Goal: Task Accomplishment & Management: Use online tool/utility

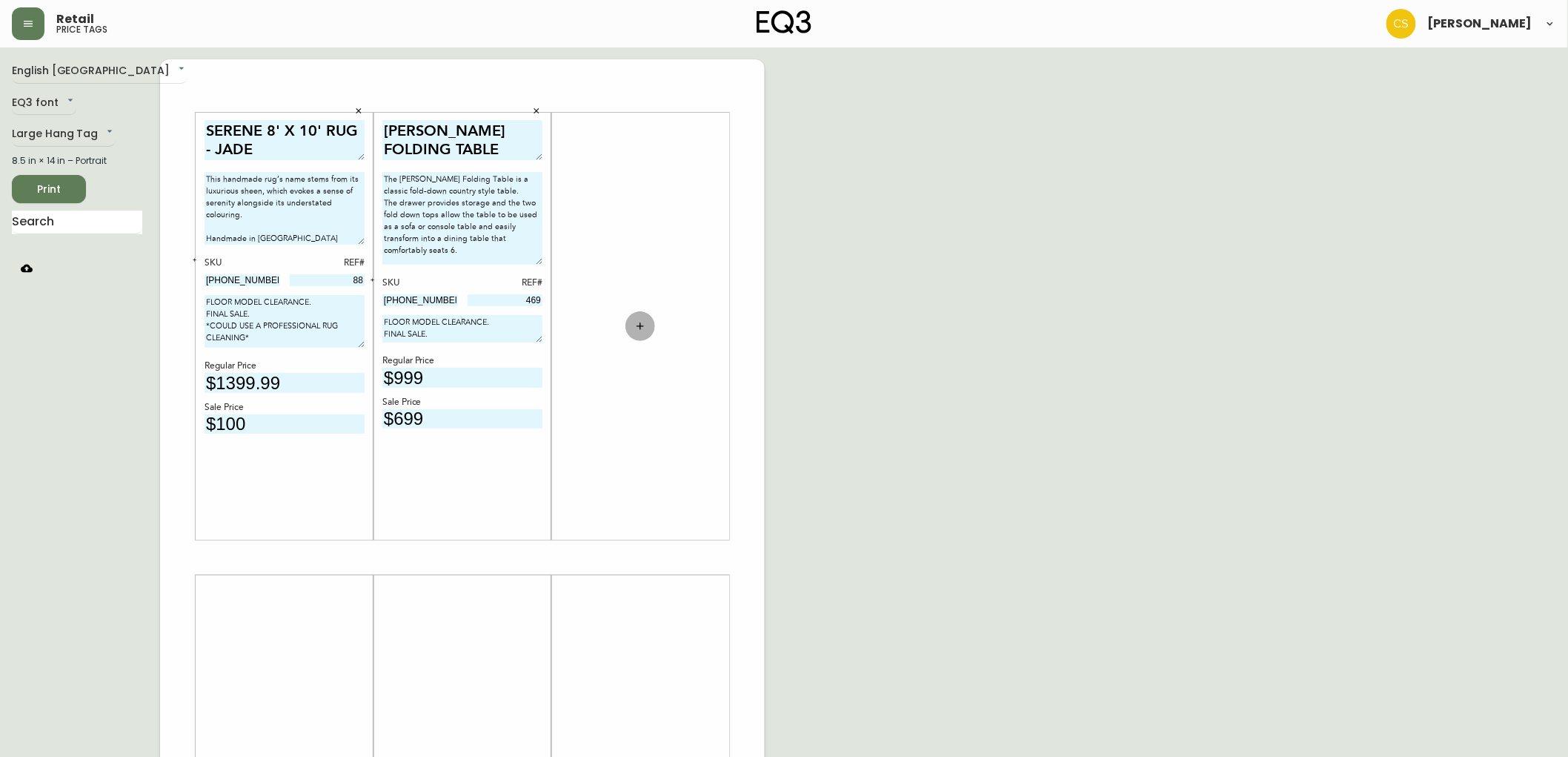
click at [636, 322] on icon "button" at bounding box center [639, 326] width 12 height 12
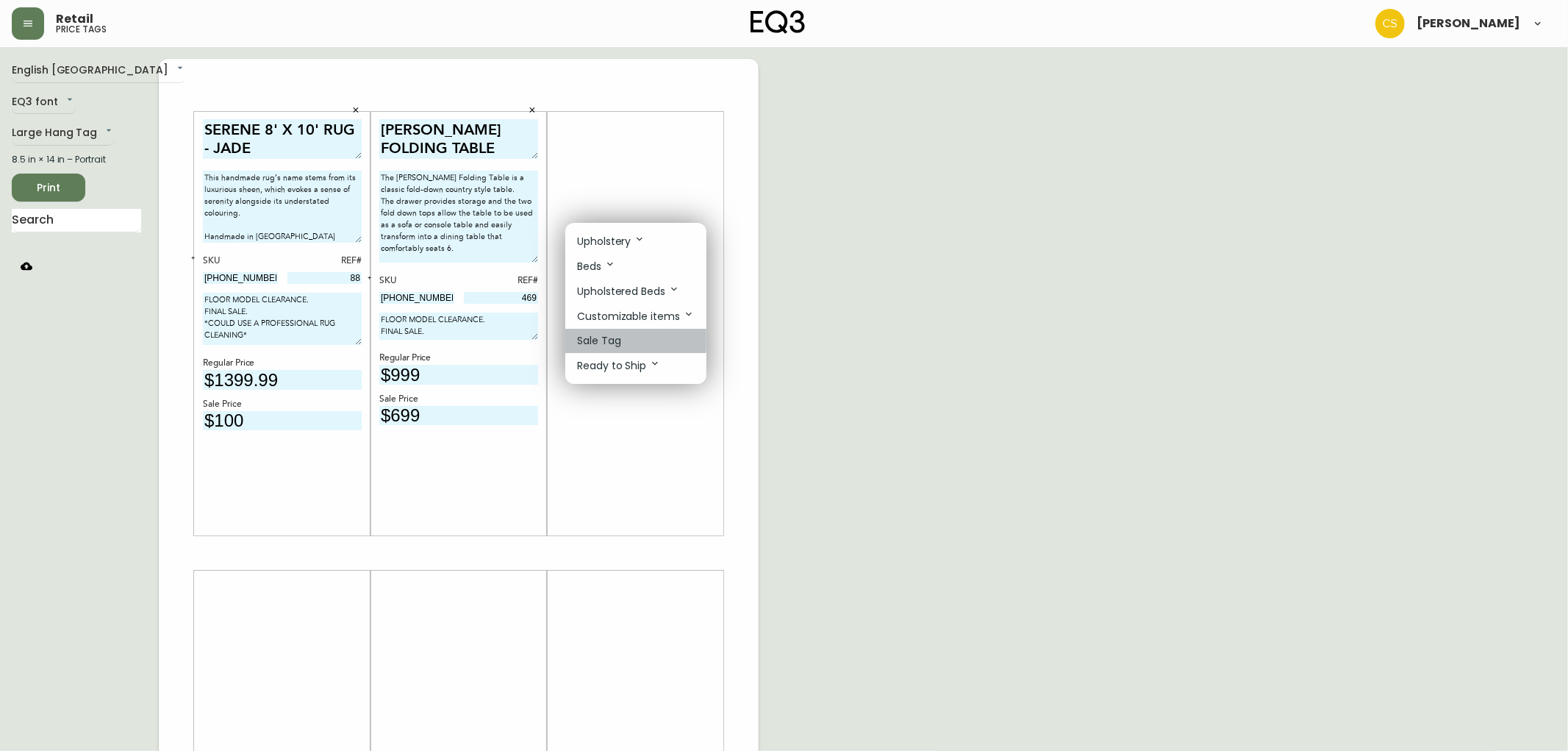
click at [616, 340] on p "Sale Tag" at bounding box center [599, 340] width 44 height 15
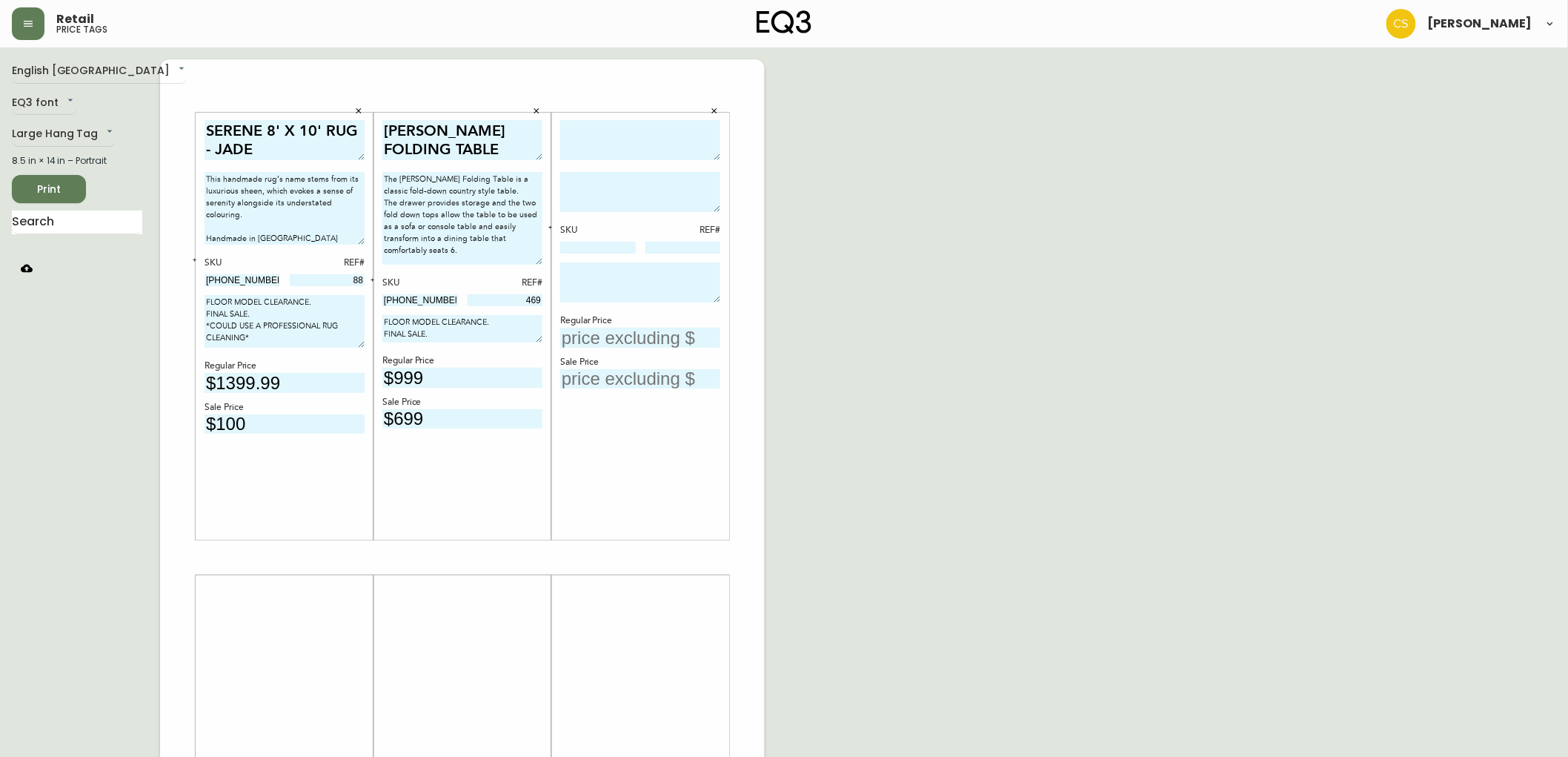
click at [601, 342] on input "text" at bounding box center [640, 337] width 160 height 20
click at [590, 335] on input "$9.81" at bounding box center [640, 337] width 160 height 20
type input "$9081"
click at [639, 374] on input "text" at bounding box center [640, 379] width 160 height 20
click at [646, 371] on input "text" at bounding box center [640, 379] width 160 height 20
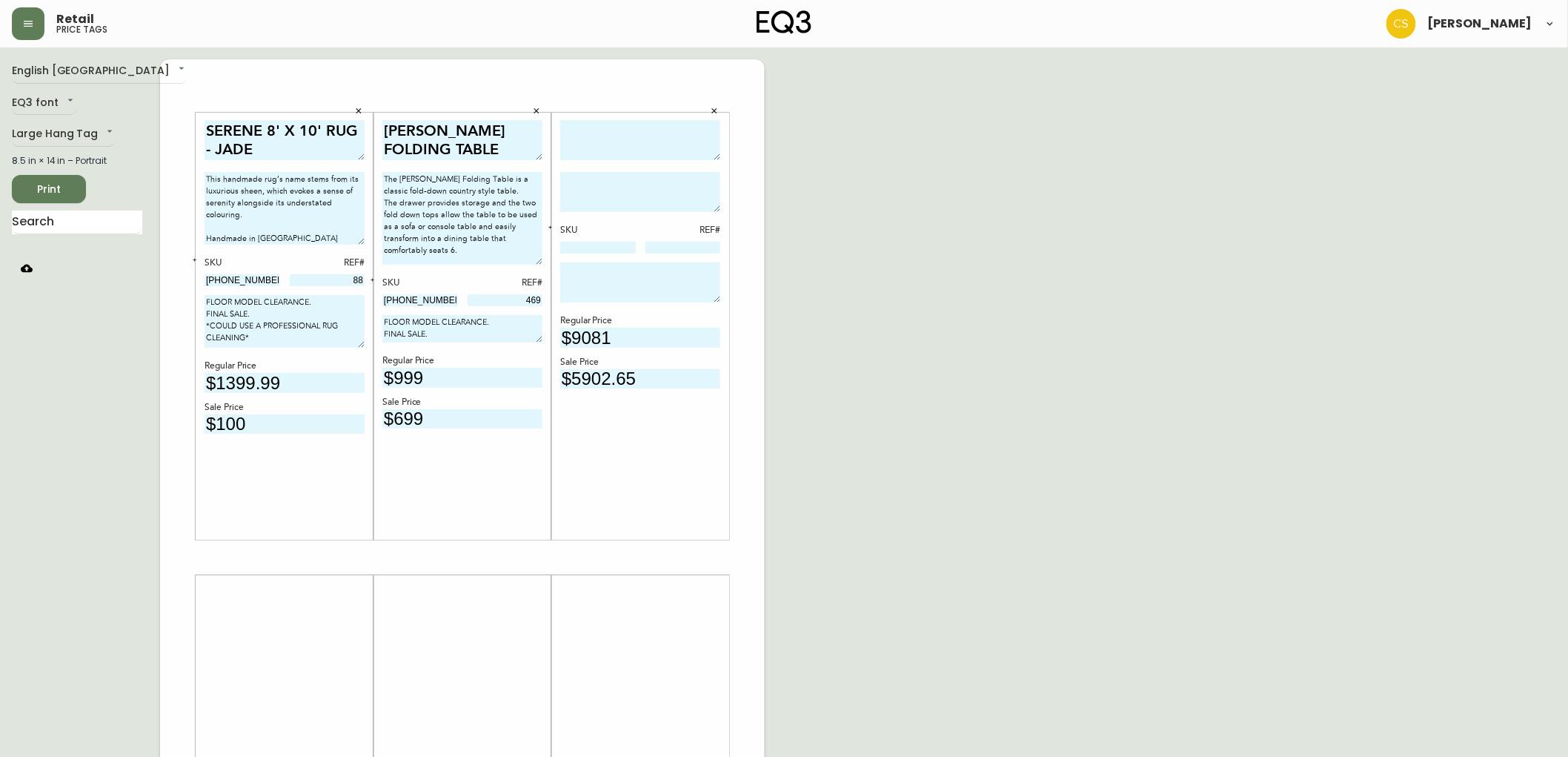
type input "$5902.65"
click at [591, 249] on input at bounding box center [598, 247] width 76 height 12
paste input "ES67071"
type input "ES67071"
click at [693, 246] on input at bounding box center [683, 247] width 76 height 12
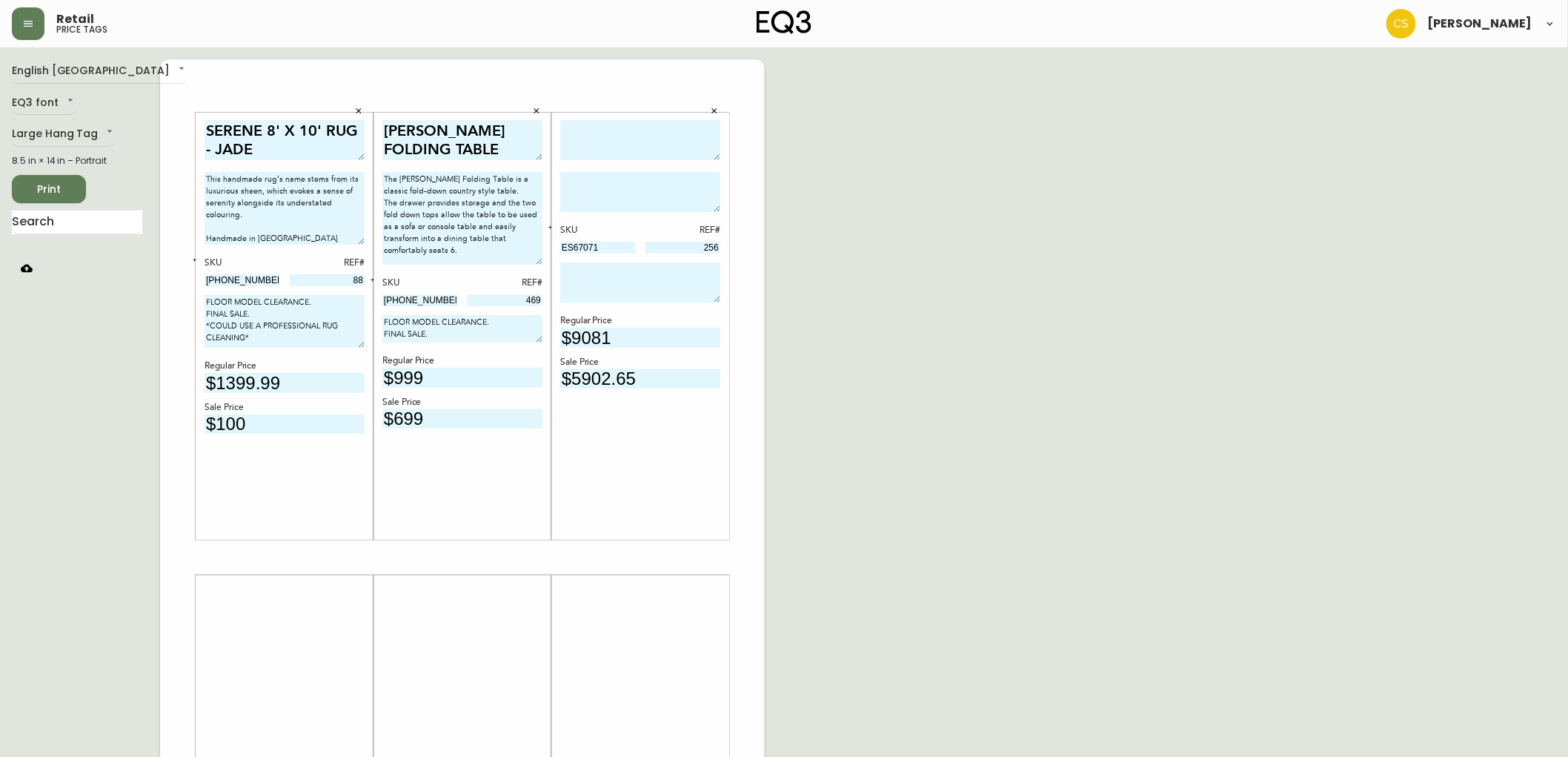
type input "256"
click at [610, 272] on textarea at bounding box center [640, 282] width 160 height 40
type textarea "DISCONTINUED LEATHER. BRAND NEW OUT OF BOX. FINAL SALE."
click at [586, 127] on textarea at bounding box center [640, 141] width 160 height 41
type textarea "EAMES LOUNGE CHAIR & OTTOMAN"
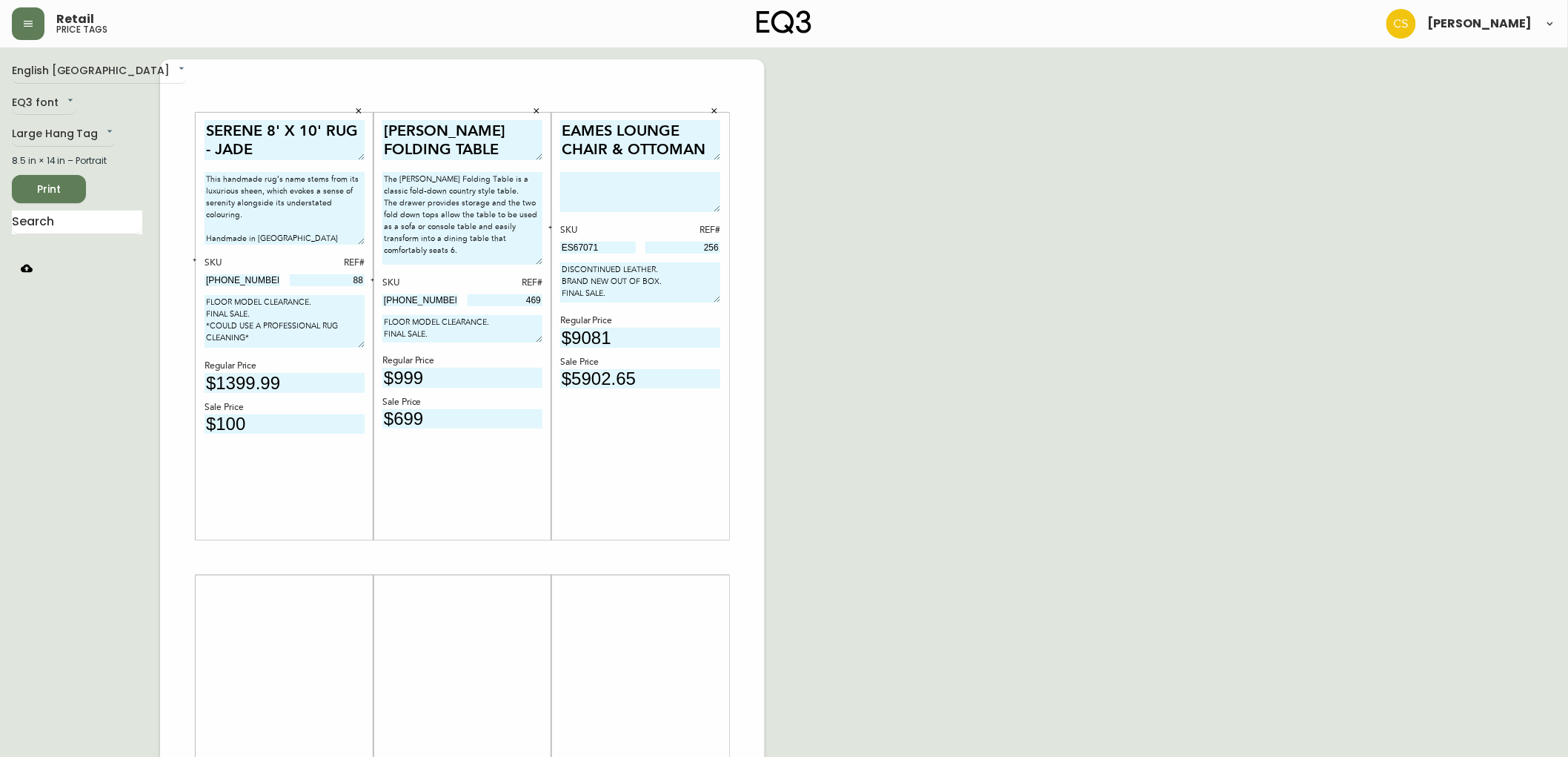
click at [602, 176] on textarea at bounding box center [640, 191] width 160 height 40
click at [575, 191] on textarea at bounding box center [640, 191] width 160 height 40
paste textarea "ES67071WHN1R01"
paste textarea "The iconic Eames® Lounge Chair and Ottoman is a [PERSON_NAME] staple of mid-cen…"
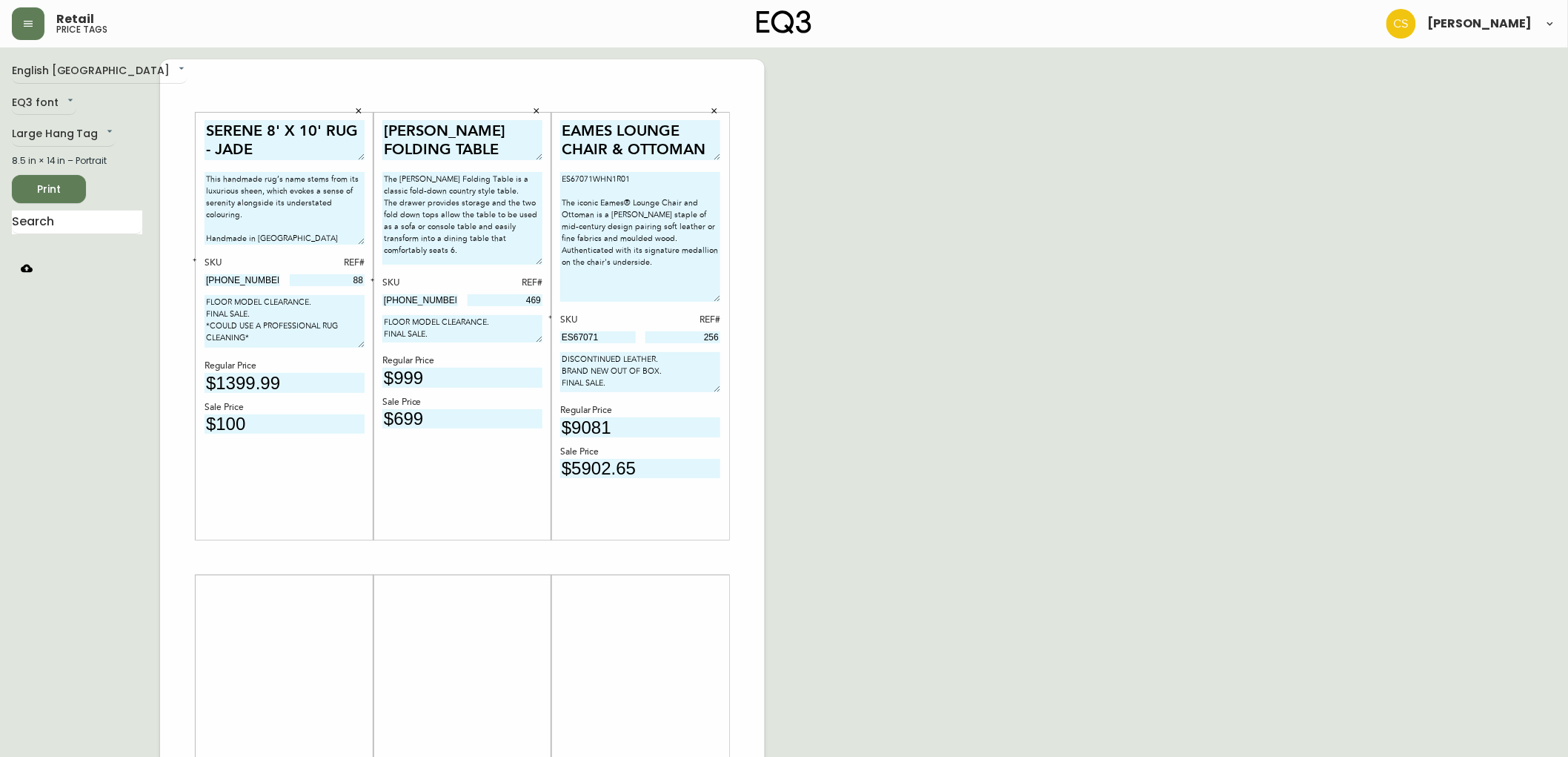
drag, startPoint x: 712, startPoint y: 202, endPoint x: 713, endPoint y: 291, distance: 89.0
click at [713, 291] on textarea "ES67071WHN1R01 The iconic Eames® Lounge Chair and Ottoman is a [PERSON_NAME] st…" at bounding box center [640, 237] width 160 height 130
click at [620, 268] on textarea "ES67071WHN1R01 The iconic Eames® Lounge Chair and Ottoman is a [PERSON_NAME] st…" at bounding box center [640, 237] width 160 height 130
paste textarea "32.7″w × 32.7″d × 32″h"
drag, startPoint x: 678, startPoint y: 291, endPoint x: 546, endPoint y: 278, distance: 132.6
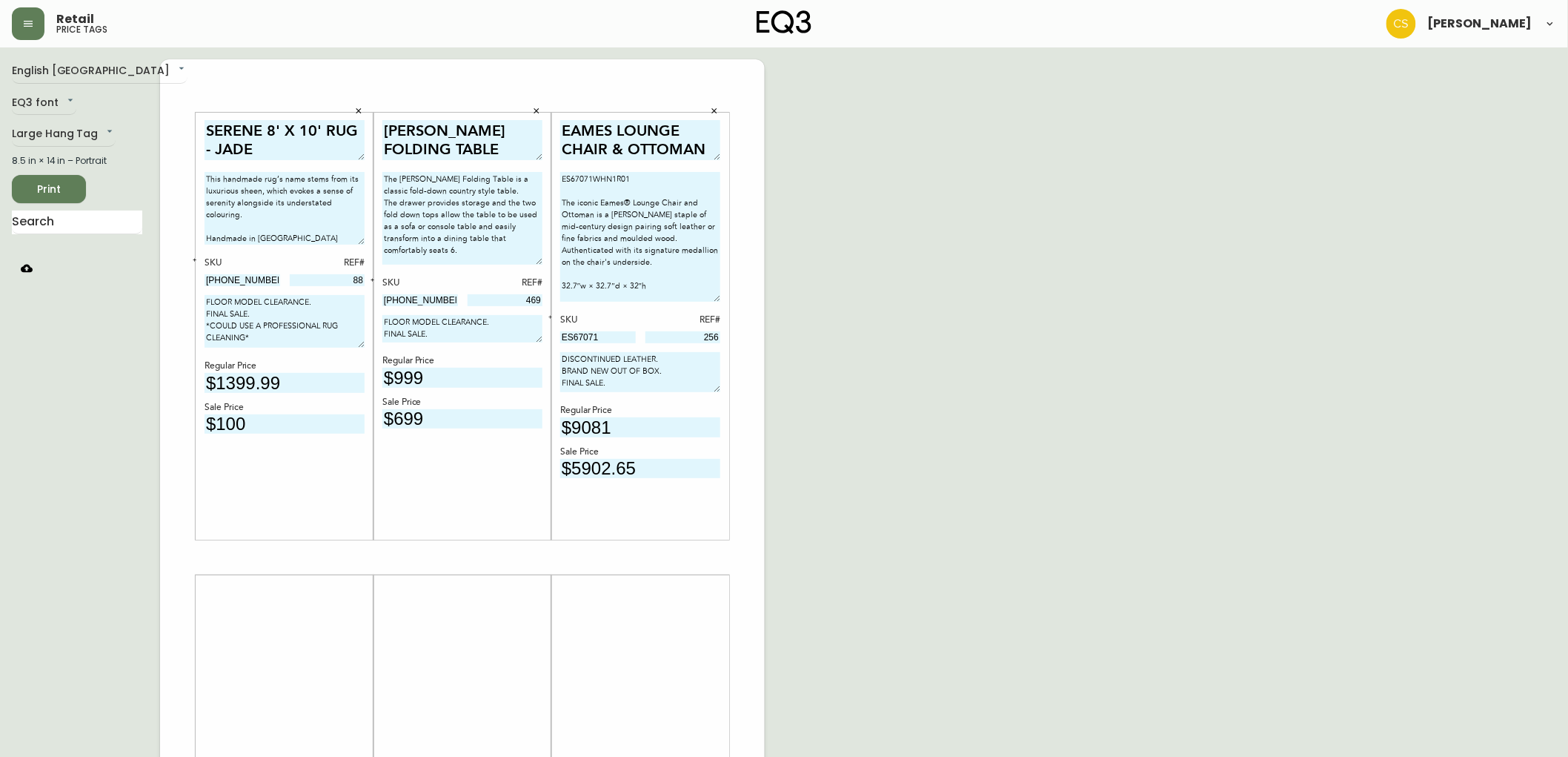
click at [546, 278] on div "SERENE 8' X 10' RUG - JADE This handmade rug’s name stems from its luxurious sh…" at bounding box center [462, 558] width 605 height 996
paste textarea "Standard Chair: 33.5" w x 35" d x 31.5" h"
paste textarea "Ottoman: 20.7" w x 21.5" d x 17.2" h"
click at [607, 265] on textarea "ES67071WHN1R01 The iconic Eames® Lounge Chair and Ottoman is a [PERSON_NAME] st…" at bounding box center [640, 237] width 160 height 130
click at [715, 300] on textarea "ES67071WHN1R01 The iconic Eames® Lounge Chair and Ottoman is a [PERSON_NAME] st…" at bounding box center [640, 238] width 160 height 134
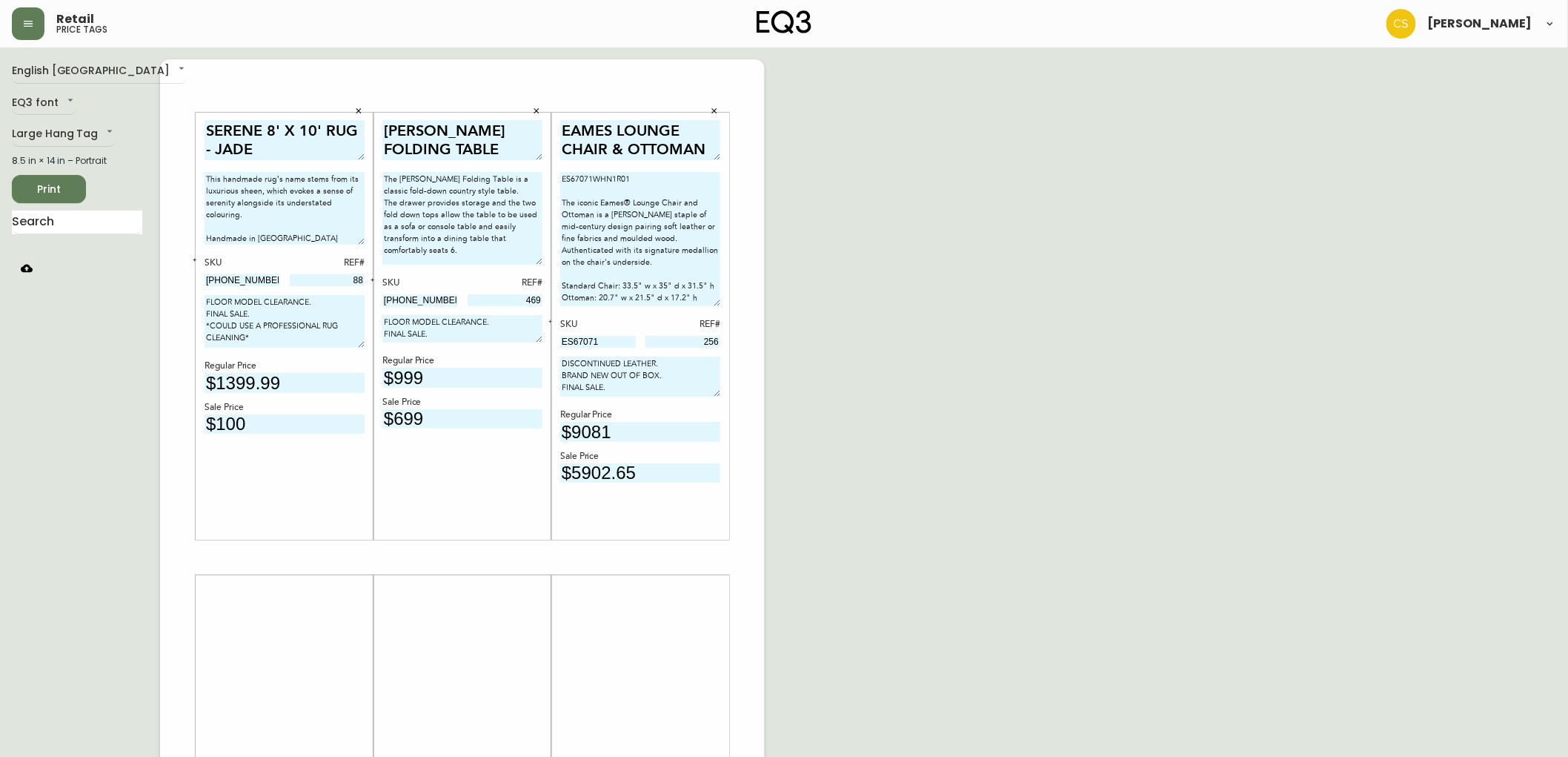
type textarea "ES67071WHN1R01 The iconic Eames® Lounge Chair and Ottoman is a [PERSON_NAME] st…"
click at [913, 233] on div "English Canada en_CA EQ3 font EQ3 Large Hang Tag large 8.5 in × 14 in – Portrai…" at bounding box center [784, 558] width 1544 height 996
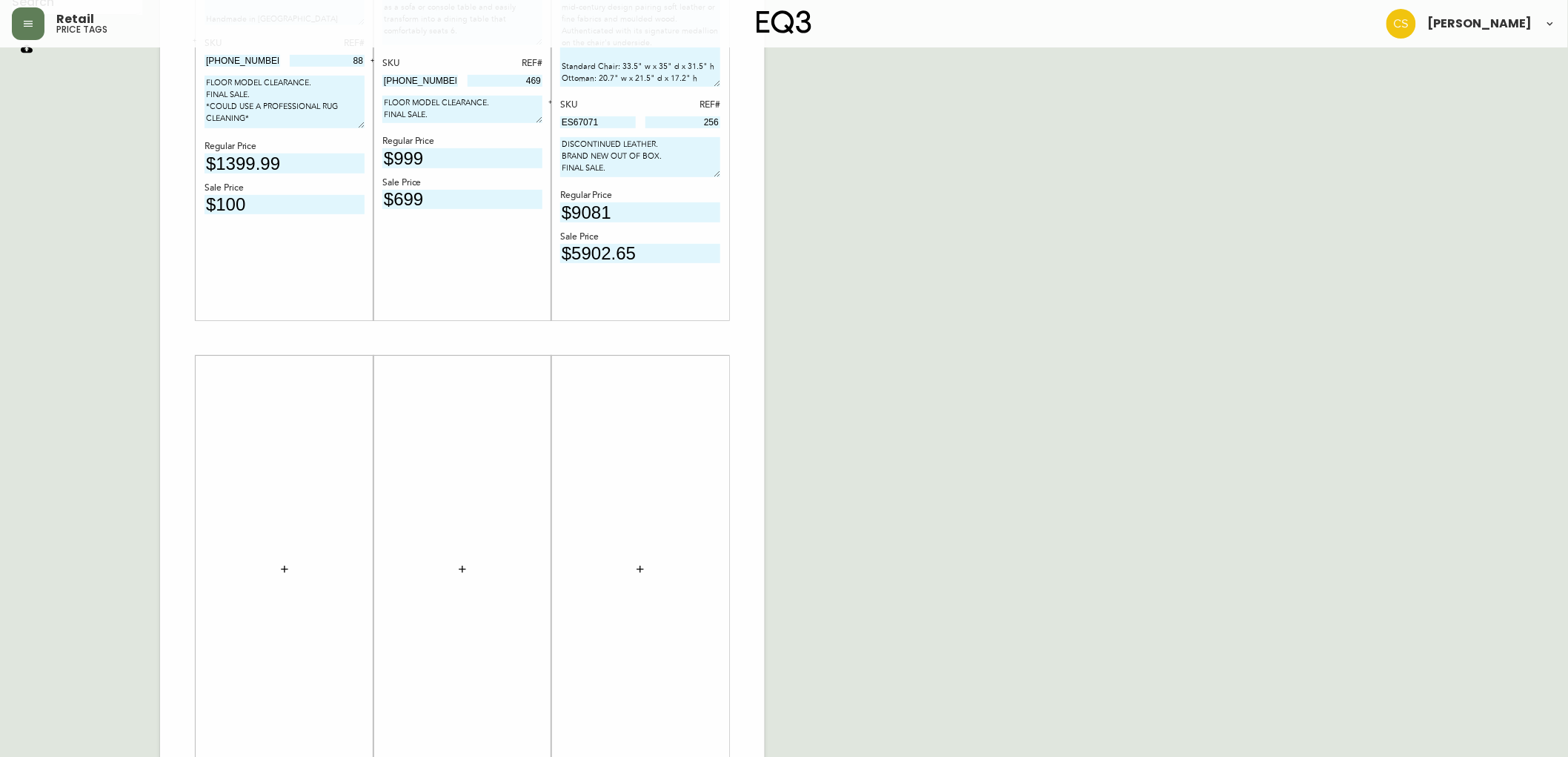
scroll to position [299, 0]
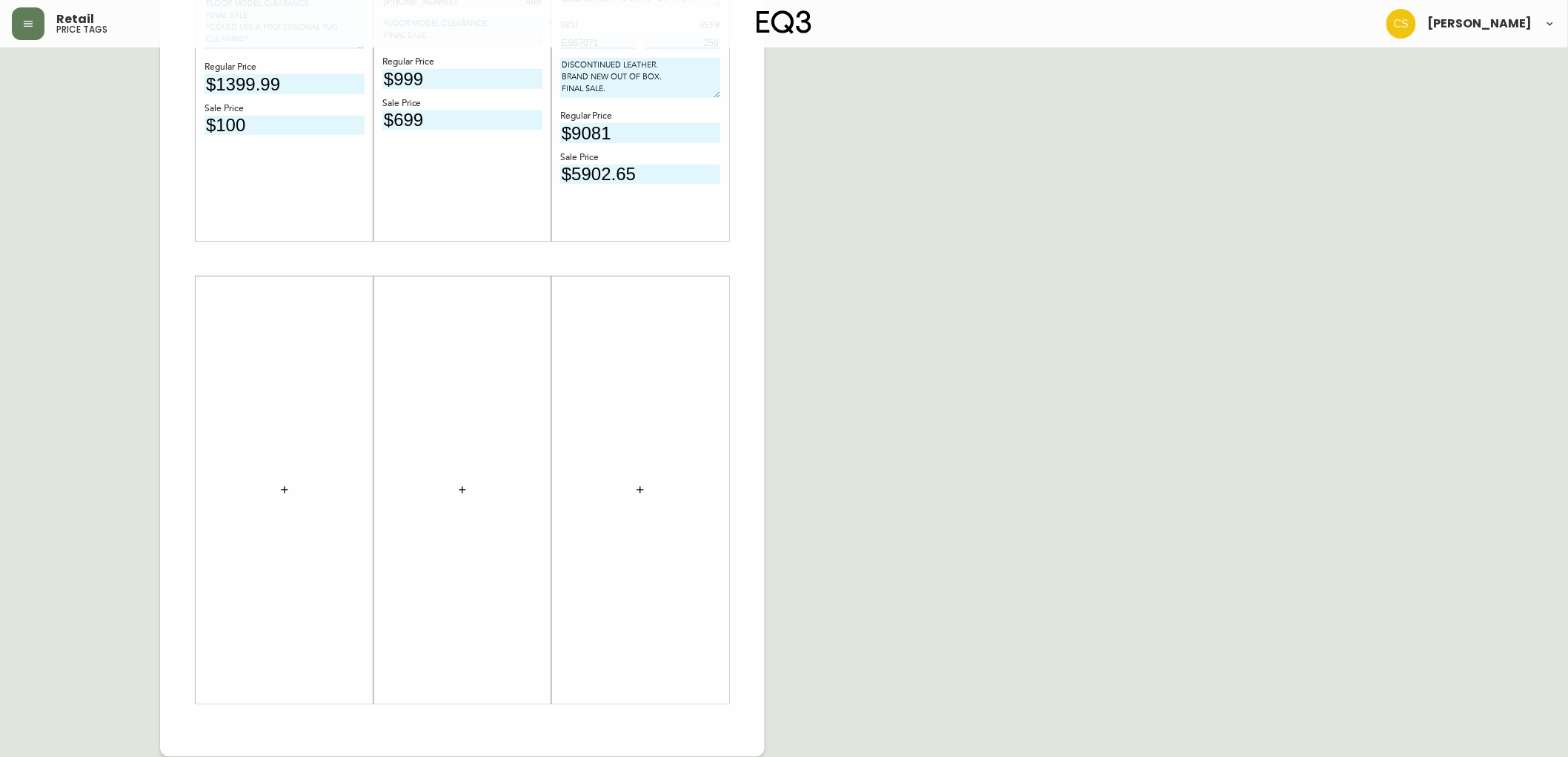
click at [285, 486] on icon "button" at bounding box center [284, 489] width 12 height 12
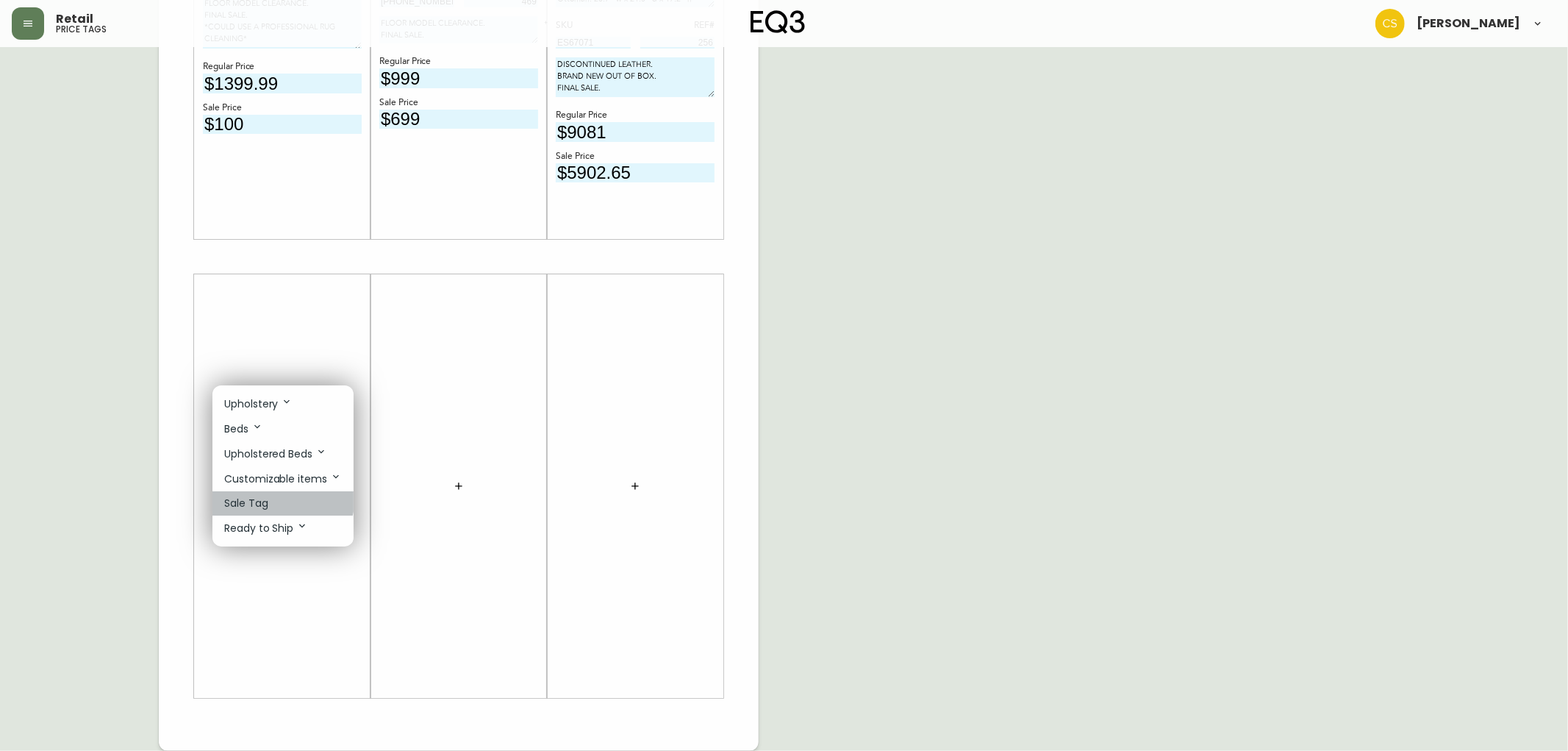
click at [280, 499] on li "Sale Tag" at bounding box center [283, 503] width 141 height 24
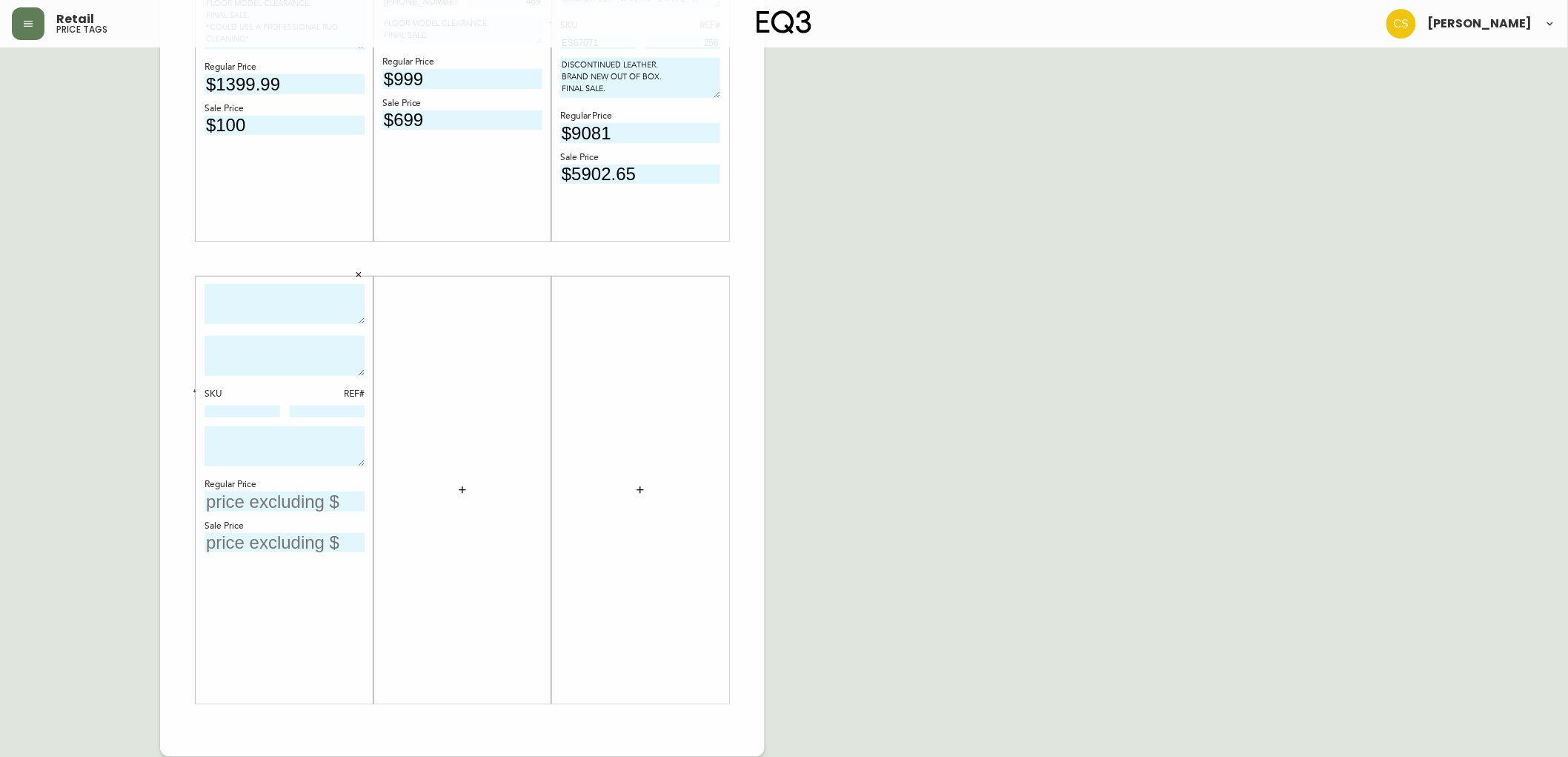
click at [277, 304] on textarea at bounding box center [285, 304] width 160 height 41
click at [241, 296] on textarea at bounding box center [285, 304] width 160 height 41
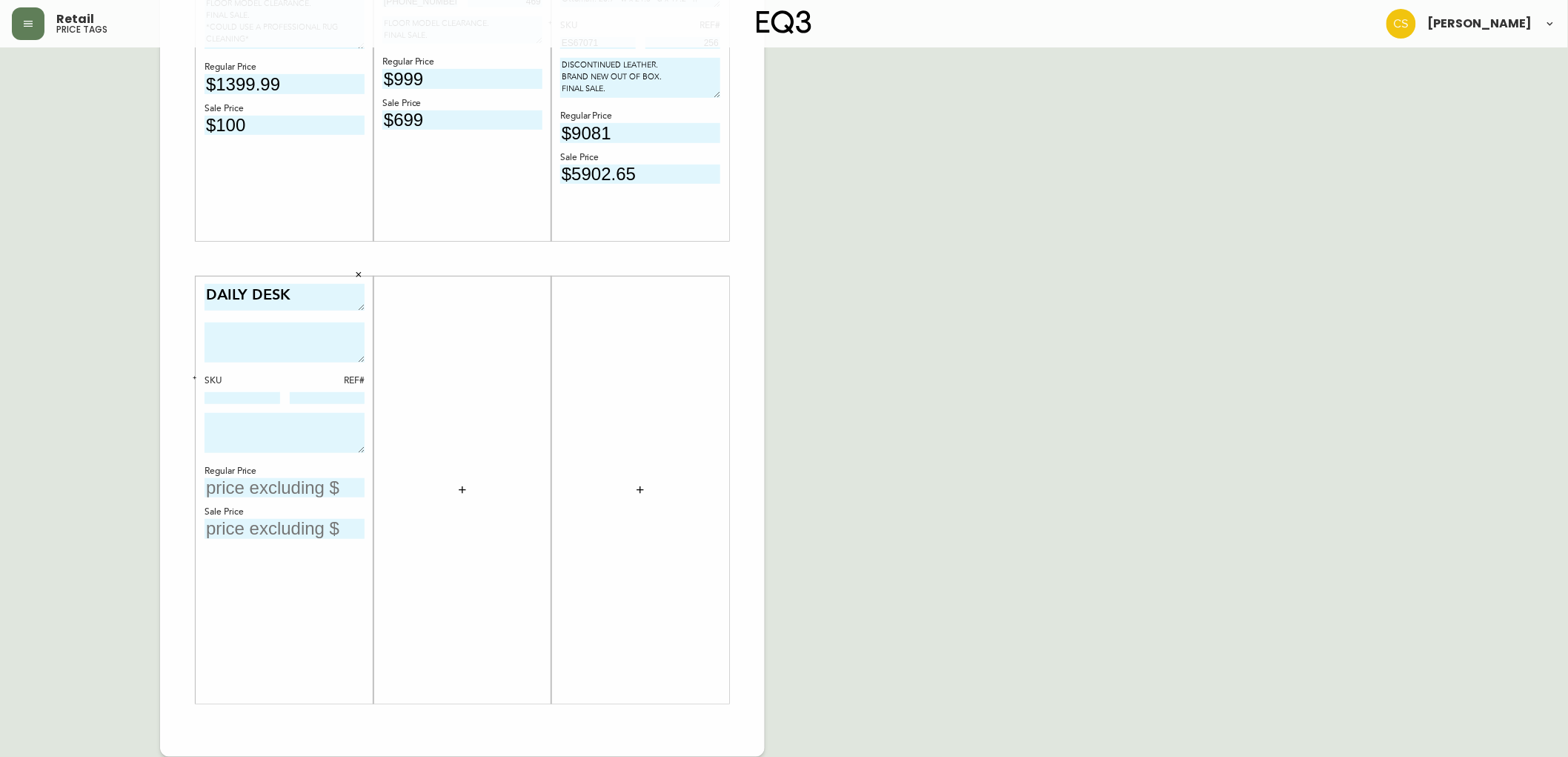
drag, startPoint x: 361, startPoint y: 321, endPoint x: 362, endPoint y: 307, distance: 14.0
click at [362, 307] on textarea "DAILY DESK" at bounding box center [285, 297] width 160 height 27
type textarea "DAILY DESK"
click at [221, 395] on input at bounding box center [242, 397] width 76 height 12
paste input "3350-2511-5548"
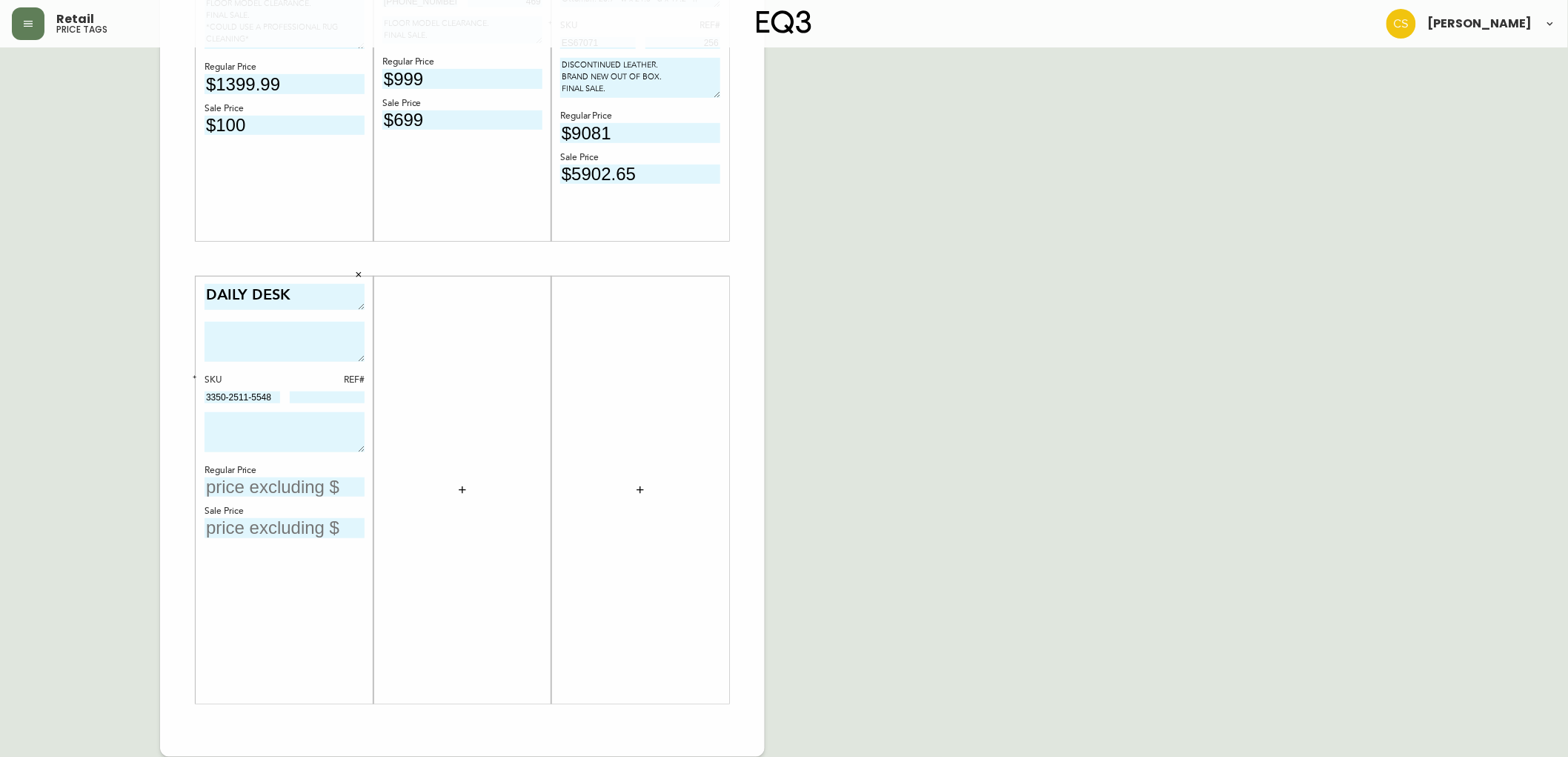
type input "3350-2511-5548"
click at [286, 428] on textarea at bounding box center [285, 431] width 160 height 40
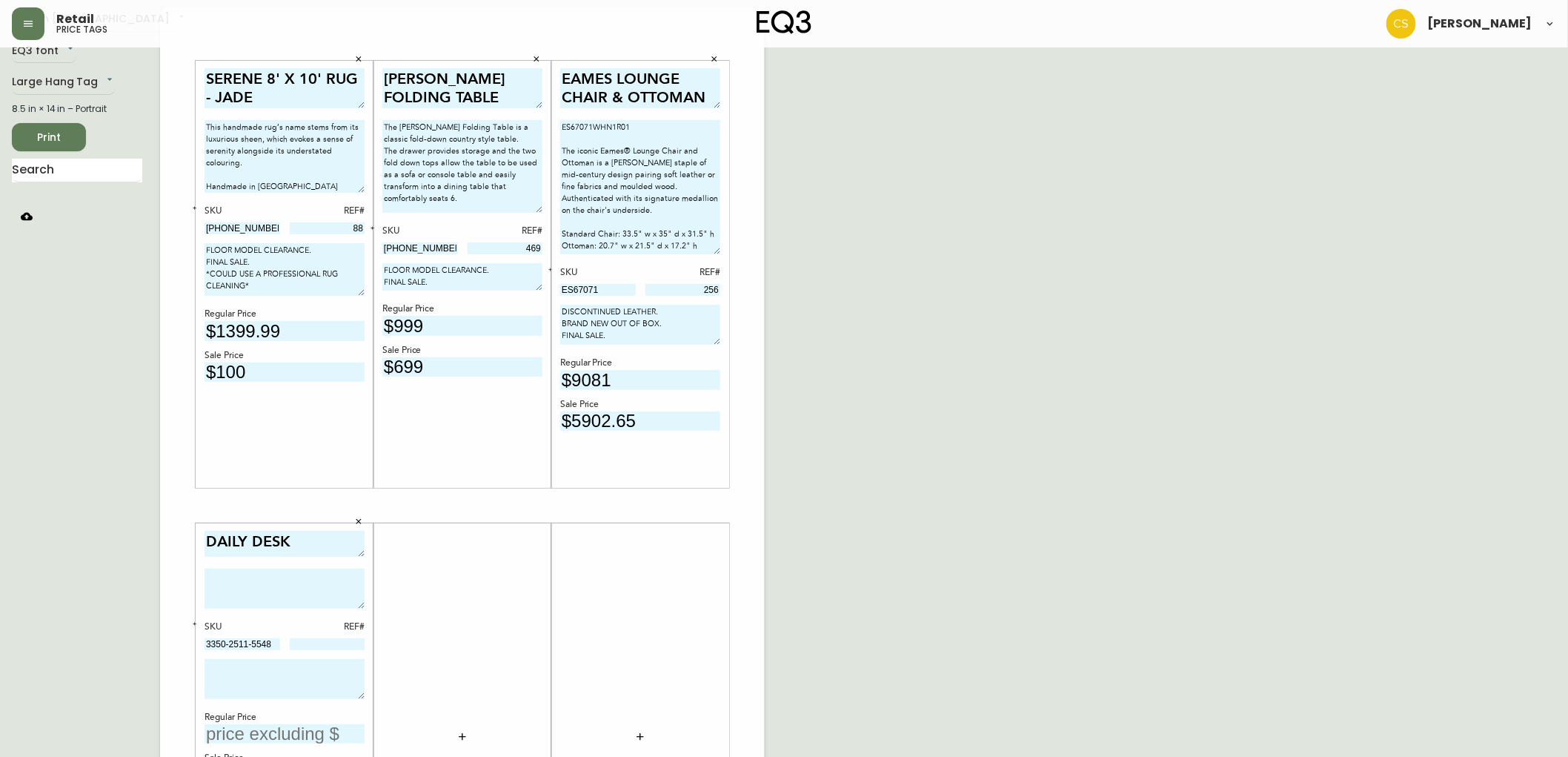
drag, startPoint x: 450, startPoint y: 283, endPoint x: 366, endPoint y: 261, distance: 86.8
click at [366, 261] on div "SERENE 8' X 10' RUG - JADE This handmade rug’s name stems from its luxurious sh…" at bounding box center [462, 505] width 605 height 996
paste textarea "3350-2511-5548"
click at [252, 667] on textarea at bounding box center [285, 679] width 160 height 40
drag, startPoint x: 446, startPoint y: 278, endPoint x: 404, endPoint y: 261, distance: 45.3
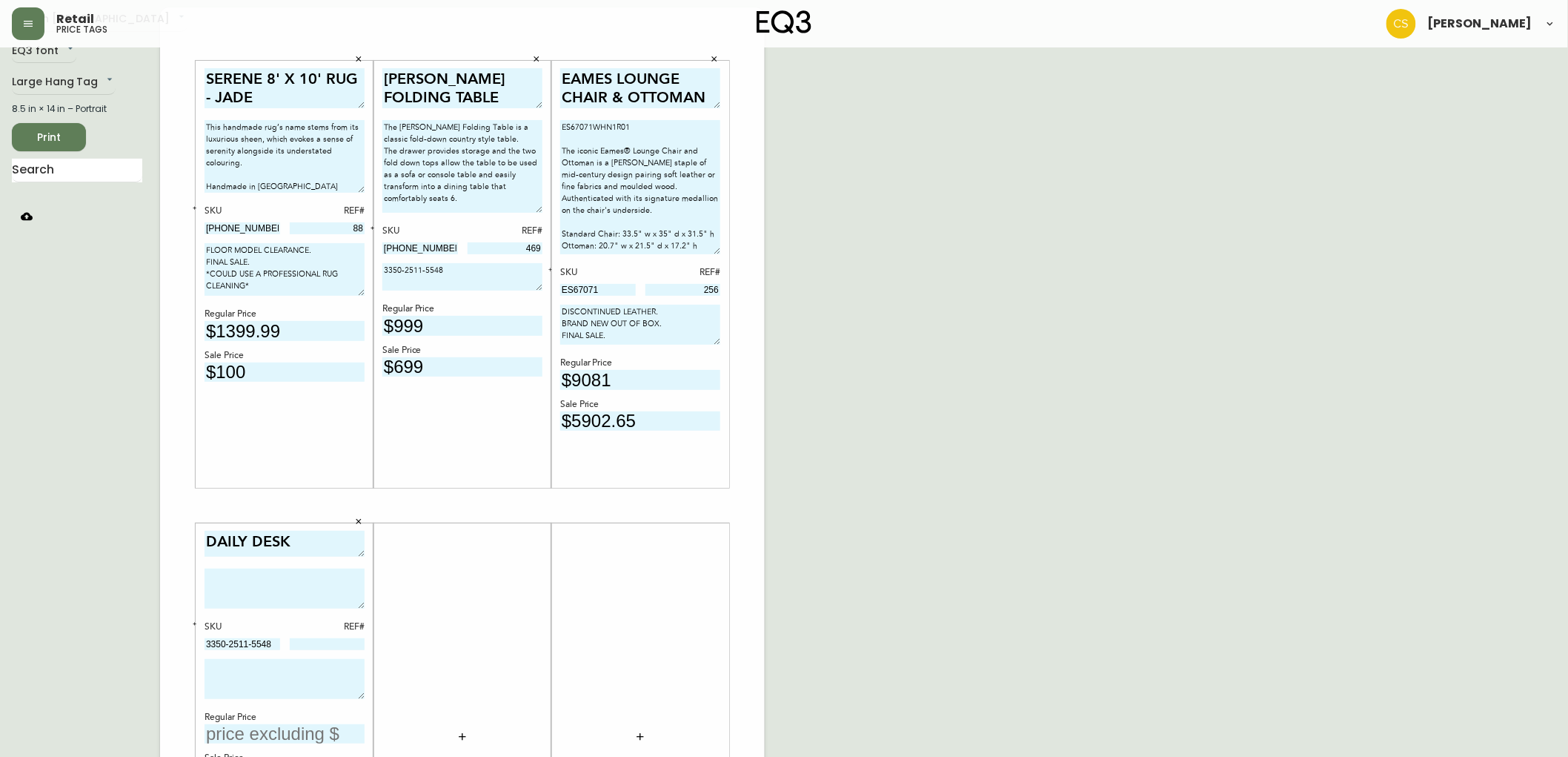
click at [404, 261] on div "[PERSON_NAME] FOLDING TABLE The [PERSON_NAME] Folding Table is a classic fold-d…" at bounding box center [462, 275] width 160 height 413
click at [452, 278] on textarea "FLOOR MODEL CLEARANCE. FINAL SALE." at bounding box center [462, 277] width 160 height 28
drag, startPoint x: 446, startPoint y: 278, endPoint x: 364, endPoint y: 252, distance: 86.0
click at [364, 252] on div "SERENE 8' X 10' RUG - JADE This handmade rug’s name stems from its luxurious sh…" at bounding box center [462, 505] width 605 height 996
type textarea "FLOOR MODEL CLEARANCE. FINAL SALE."
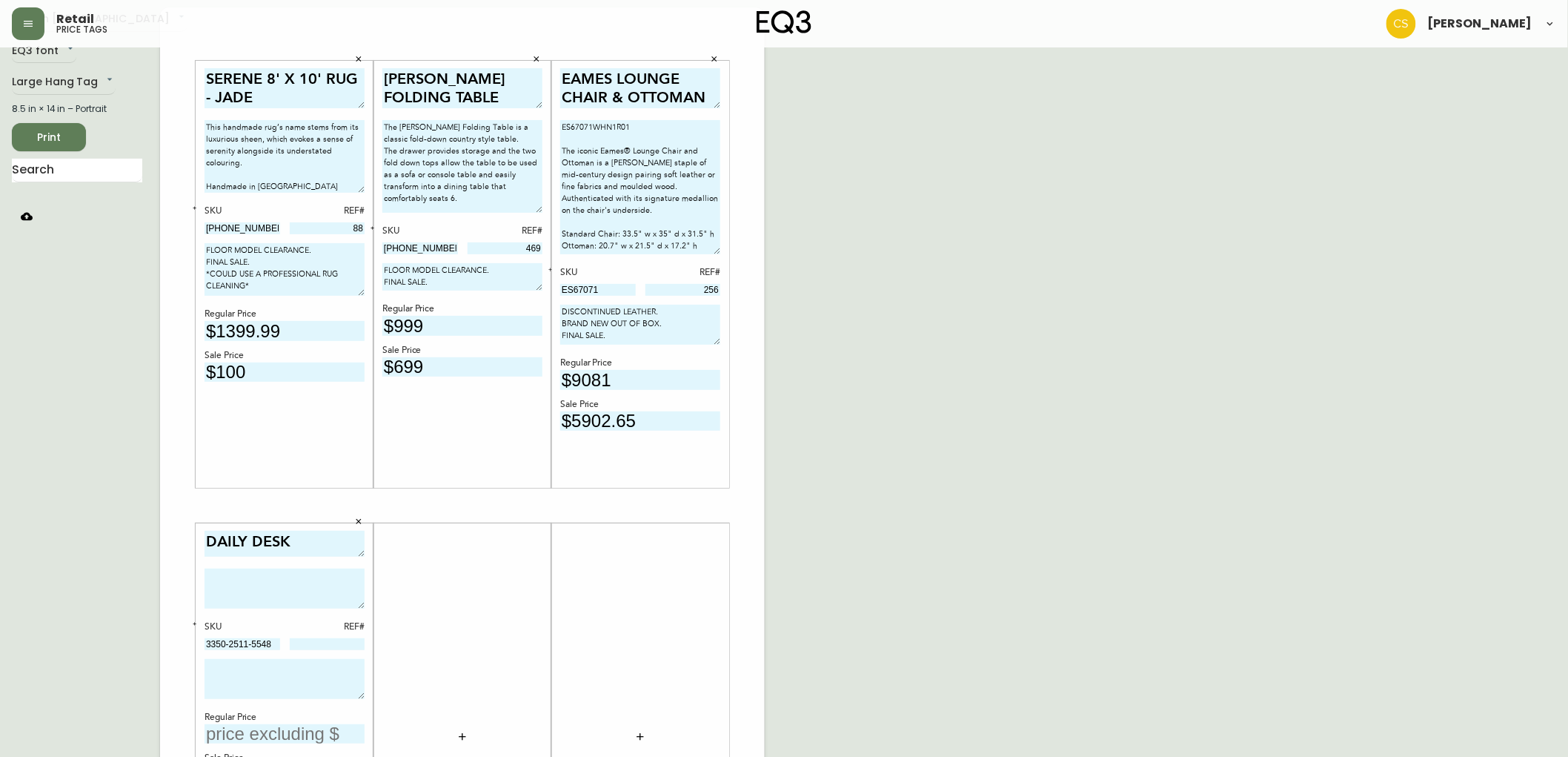
click at [263, 667] on textarea at bounding box center [285, 679] width 160 height 40
paste textarea "FLOOR MODEL CLEARANCE. FINAL SALE."
type textarea "FLOOR MODEL CLEARANCE. FINAL SALE. * SMALL DENT ON TOP*"
click at [252, 580] on textarea at bounding box center [285, 588] width 160 height 40
paste textarea "Branch's Daily Desk makes space for focus, no matter where you work. Its clean …"
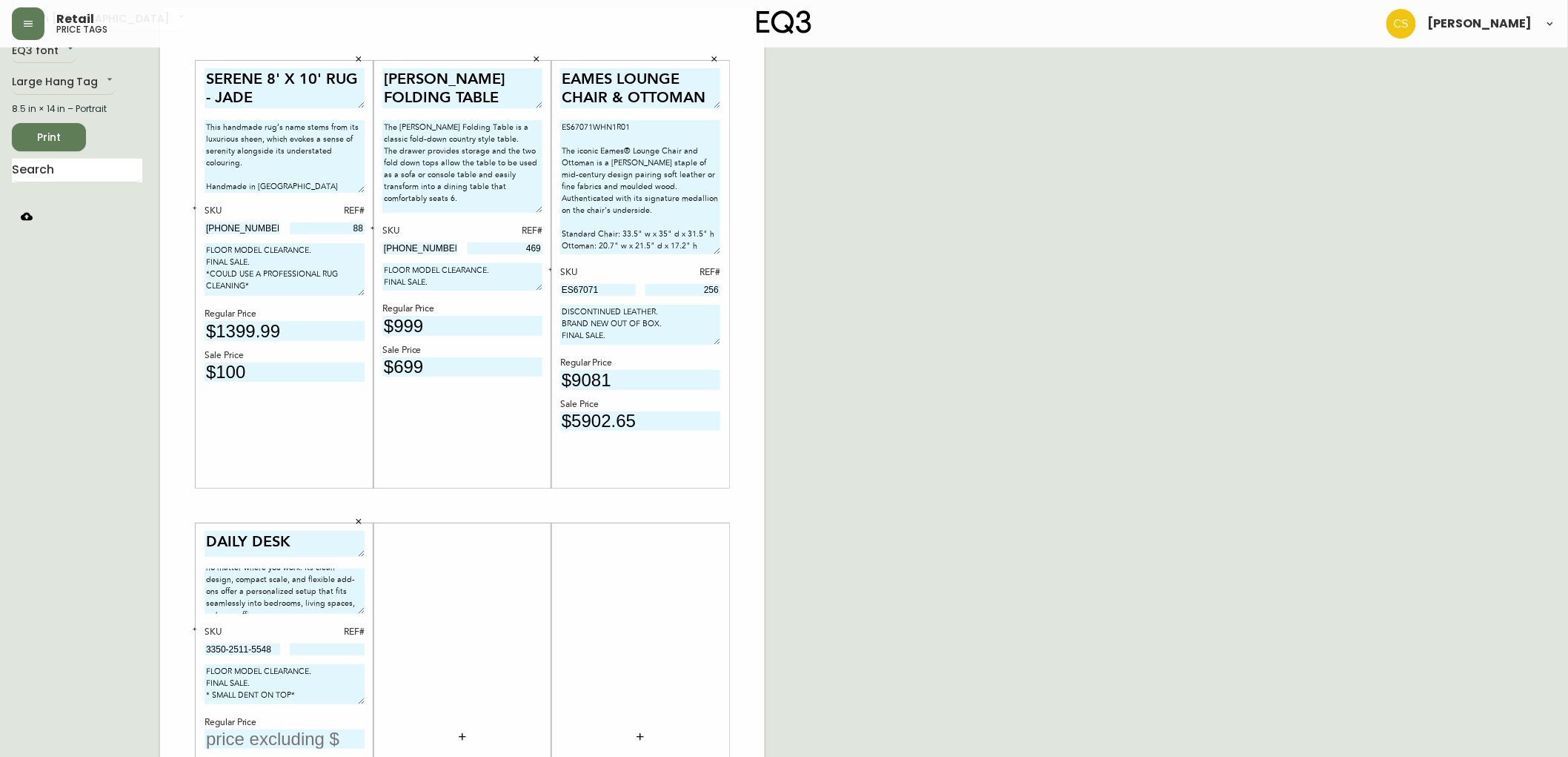
scroll to position [0, 0]
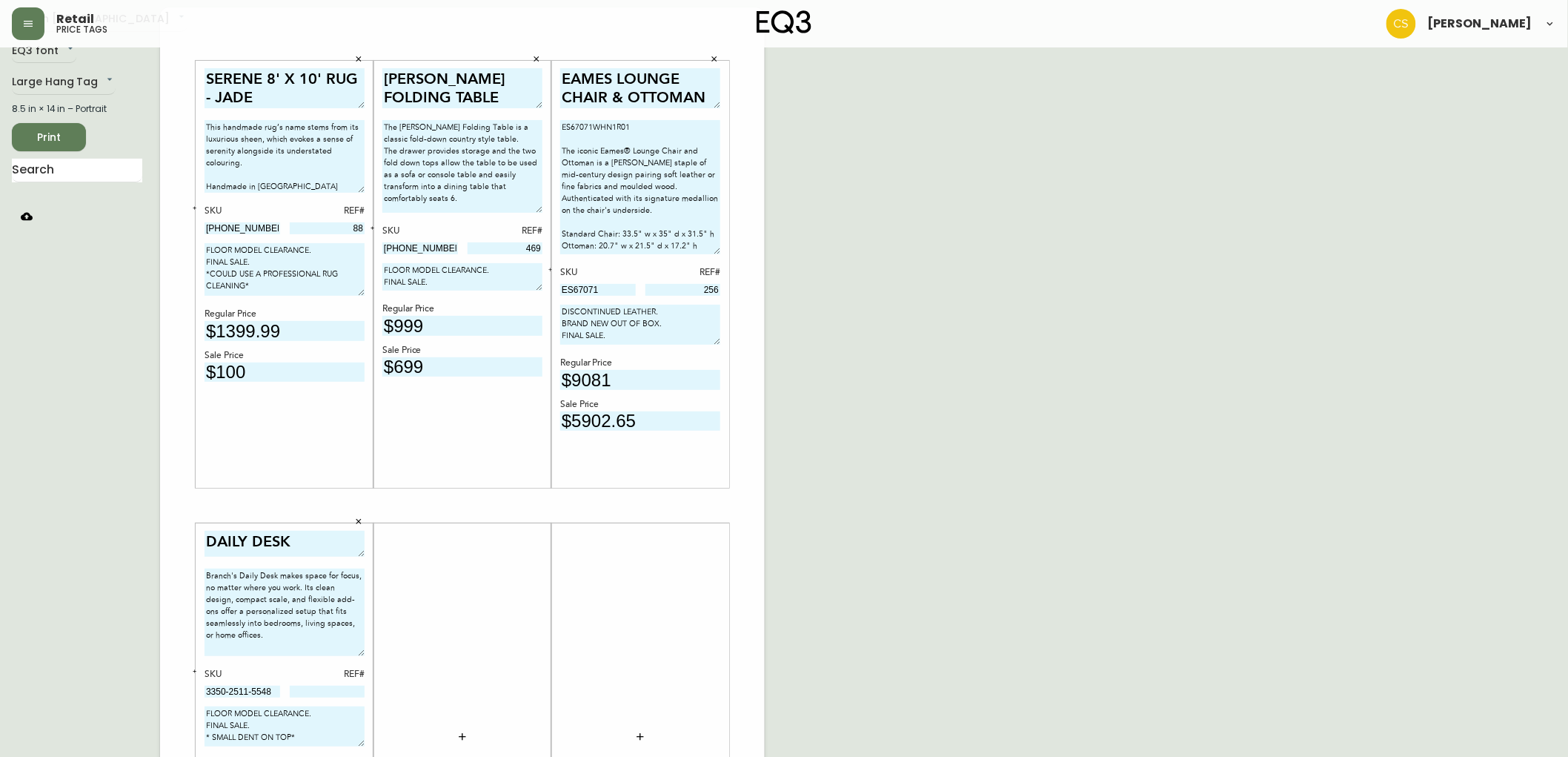
drag, startPoint x: 362, startPoint y: 602, endPoint x: 359, endPoint y: 650, distance: 48.1
click at [359, 650] on textarea "Branch's Daily Desk makes space for focus, no matter where you work. Its clean …" at bounding box center [285, 612] width 160 height 87
click at [363, 623] on textarea "Branch's Daily Desk makes space for focus, no matter where you work. Its clean …" at bounding box center [285, 612] width 160 height 87
paste textarea "48″w × 24″d × 28.5″h"
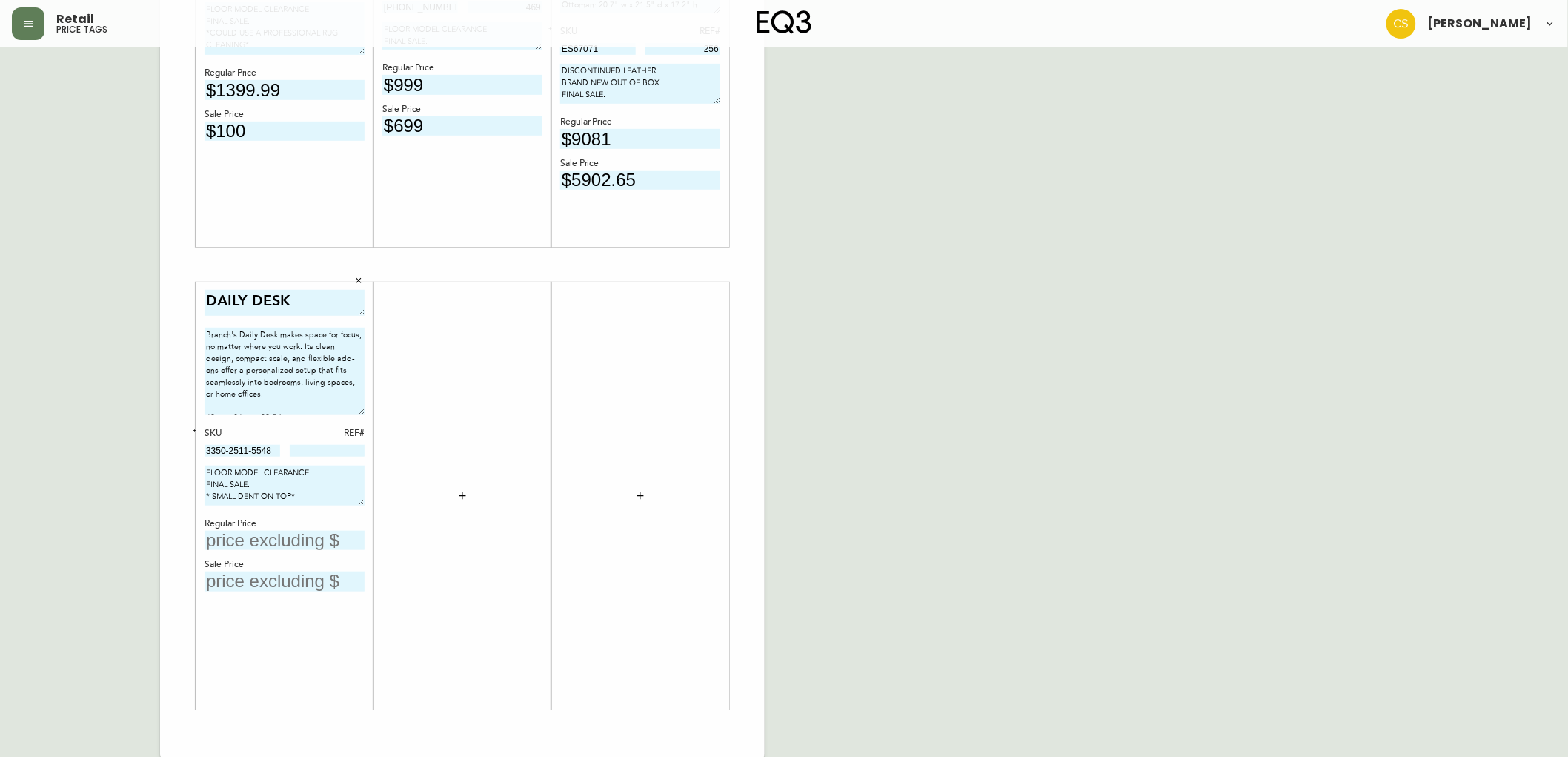
scroll to position [299, 0]
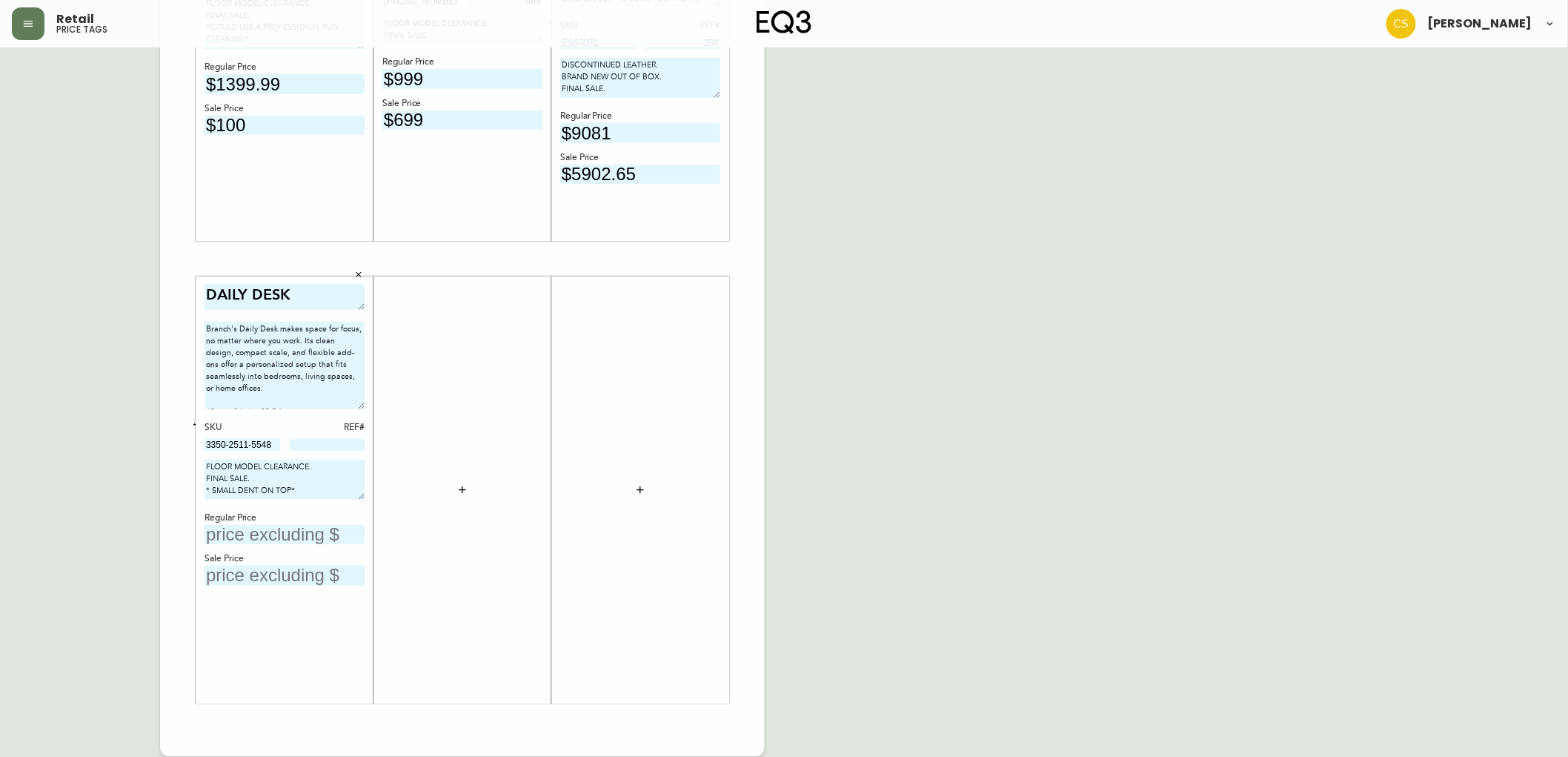
type textarea "Branch's Daily Desk makes space for focus, no matter where you work. Its clean …"
click at [891, 462] on div "English Canada en_CA EQ3 font EQ3 Large Hang Tag large 8.5 in × 14 in – Portrai…" at bounding box center [784, 259] width 1544 height 996
click at [330, 442] on input at bounding box center [327, 444] width 76 height 12
click at [325, 443] on input at bounding box center [327, 444] width 76 height 12
type input "13"
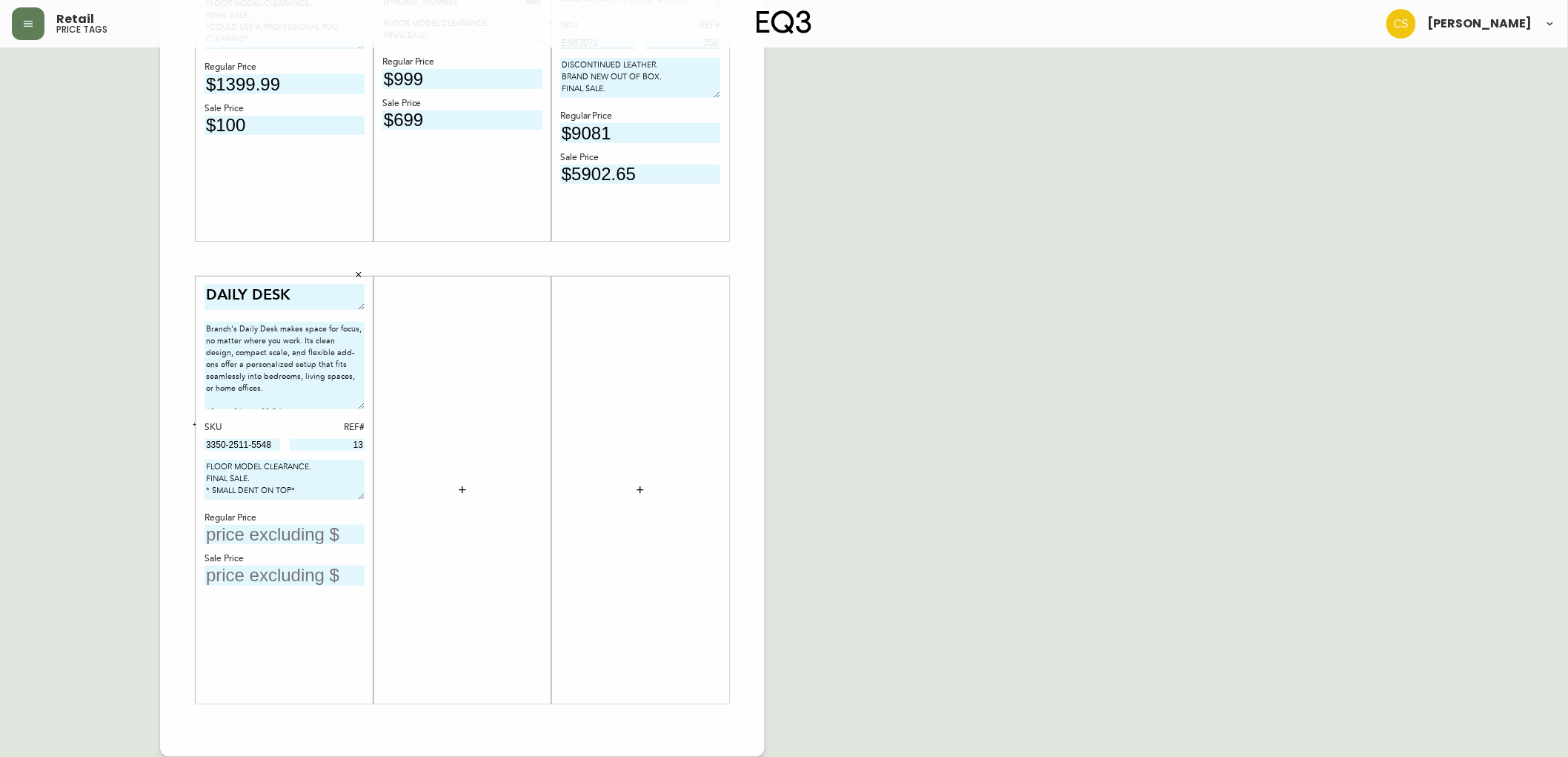
click at [269, 532] on input "text" at bounding box center [285, 535] width 160 height 20
type input "$449"
click at [260, 572] on input "text" at bounding box center [285, 576] width 160 height 20
type input "$299"
click at [969, 595] on div "English Canada en_CA EQ3 font EQ3 Large Hang Tag large 8.5 in × 14 in – Portrai…" at bounding box center [784, 259] width 1544 height 996
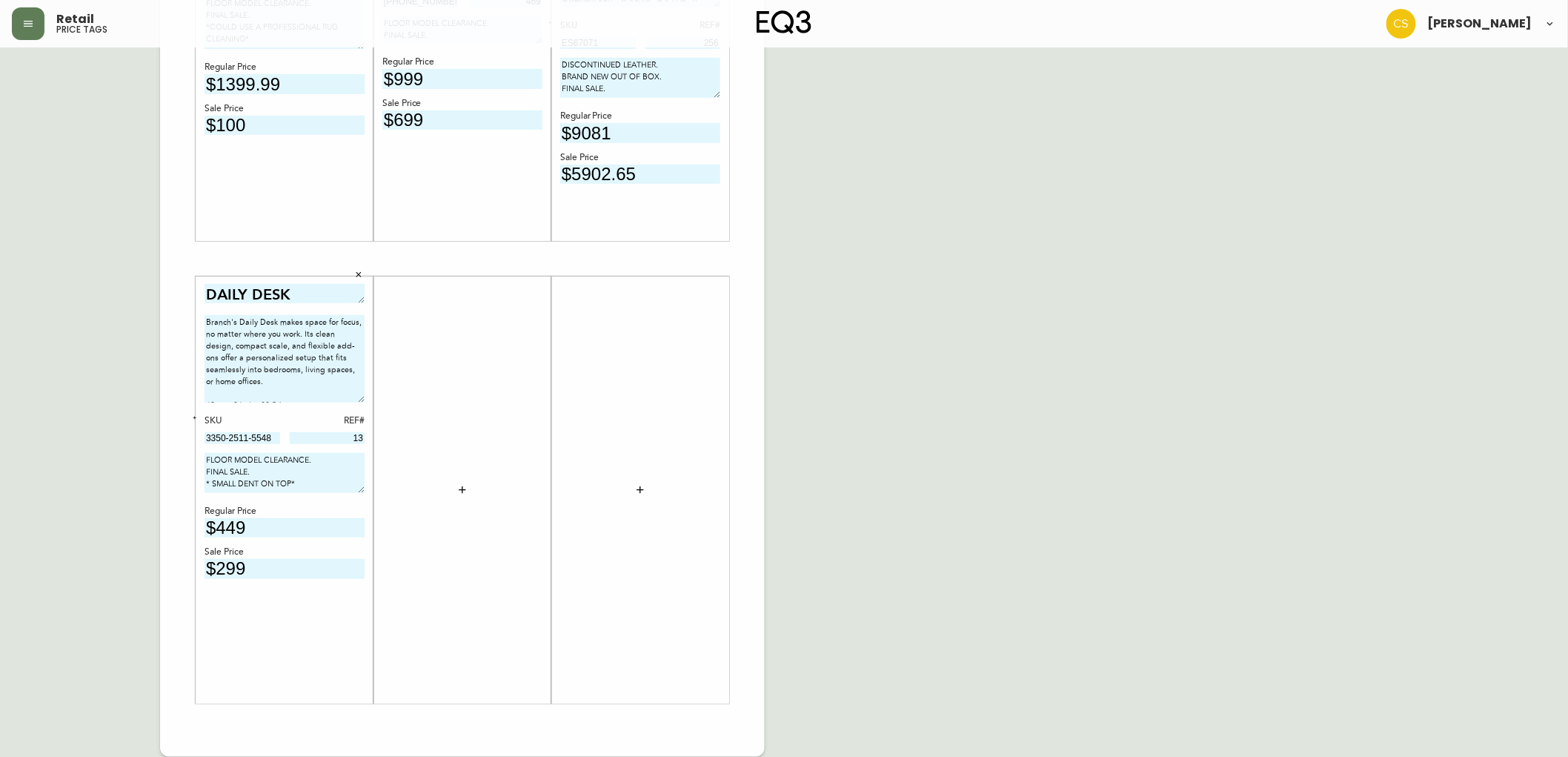
drag, startPoint x: 363, startPoint y: 302, endPoint x: 352, endPoint y: 299, distance: 11.4
click at [352, 299] on textarea "DAILY DESK" at bounding box center [285, 294] width 160 height 20
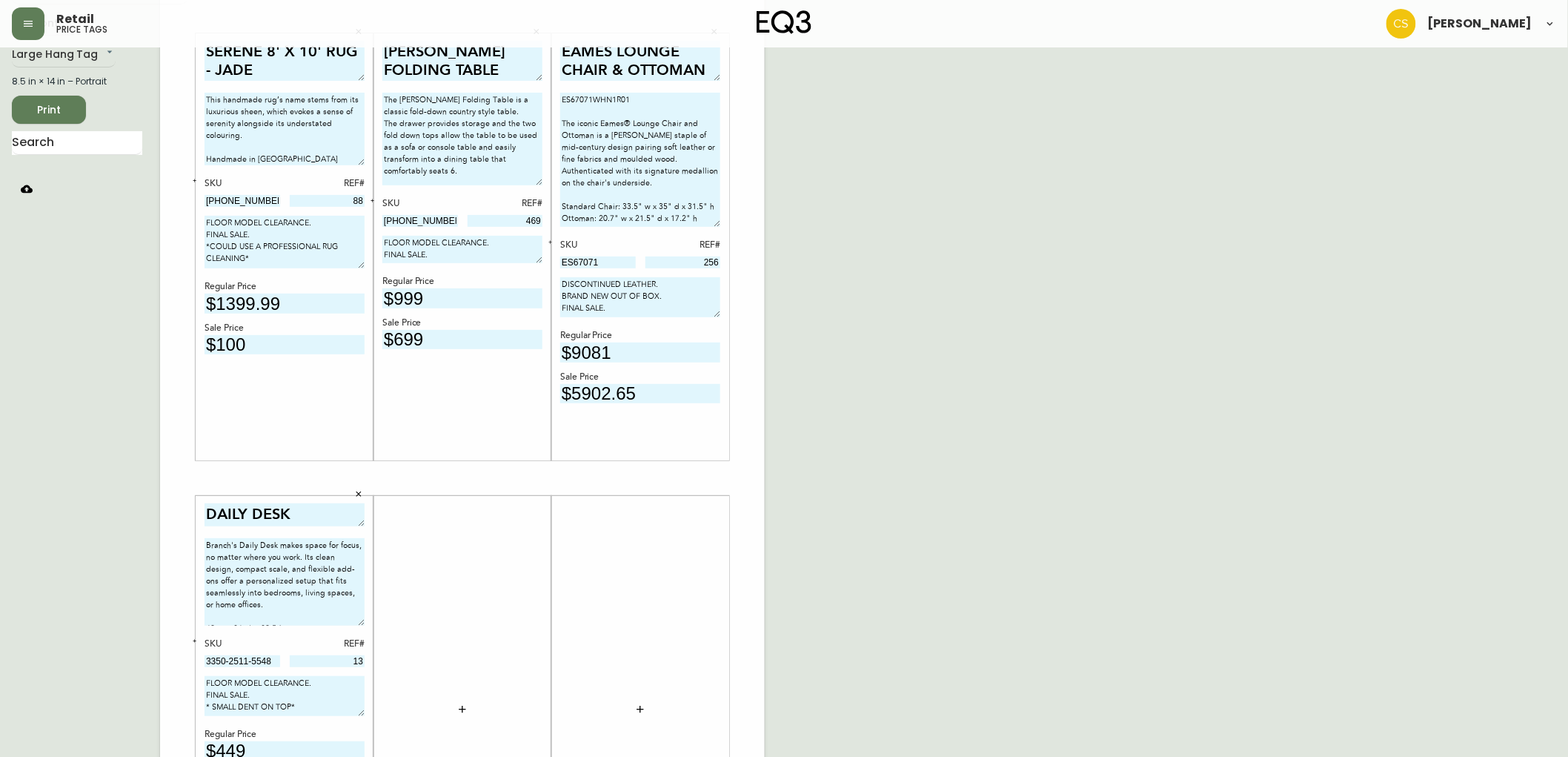
scroll to position [0, 0]
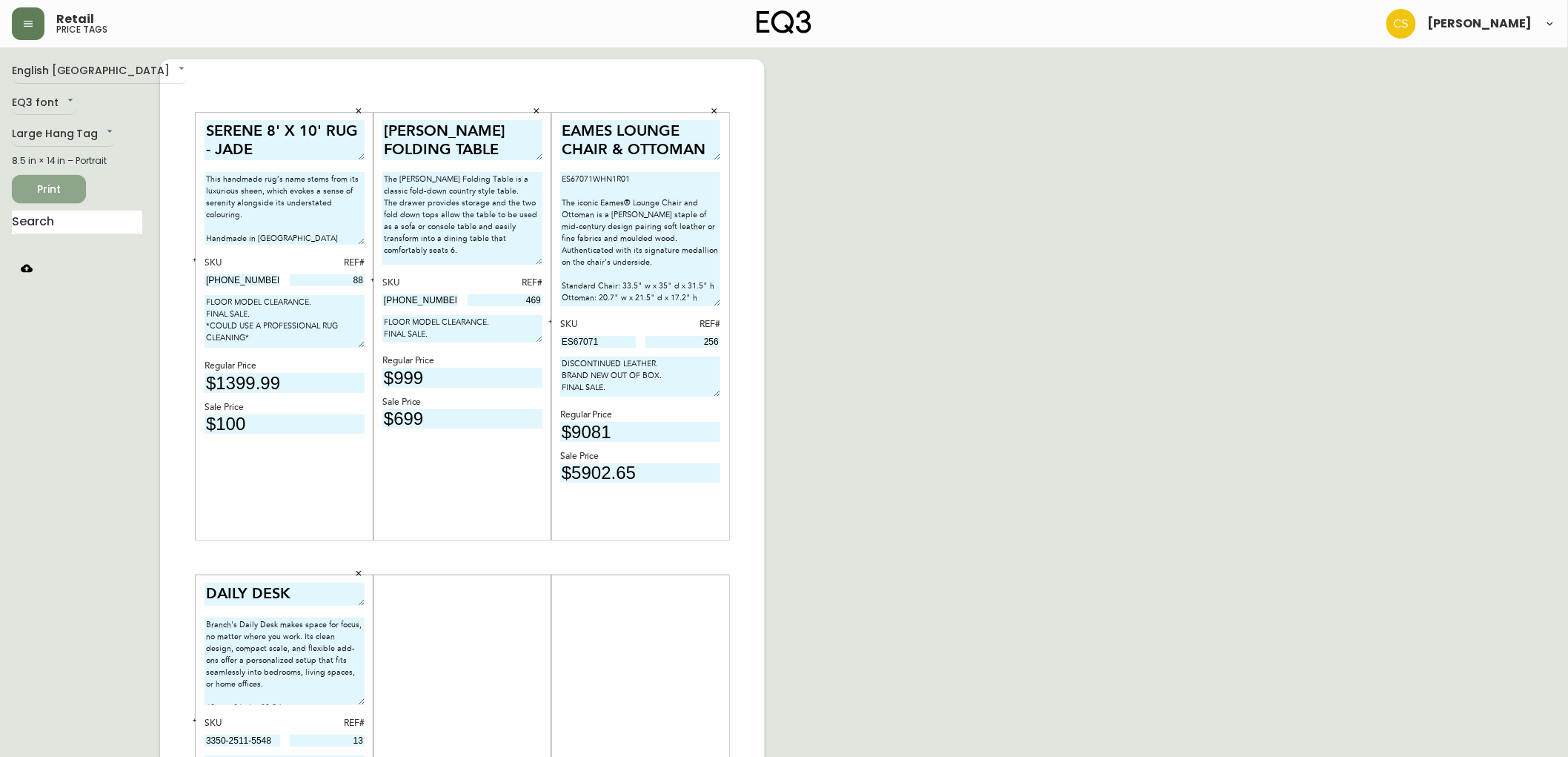
click at [57, 193] on span "Print" at bounding box center [49, 189] width 51 height 19
